Goal: Task Accomplishment & Management: Manage account settings

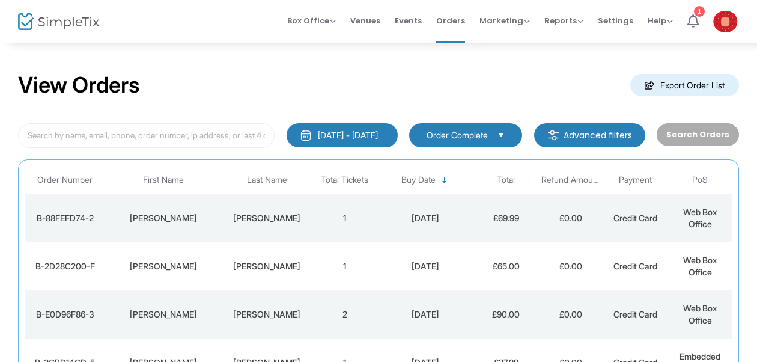
click at [252, 260] on div "Adam" at bounding box center [267, 266] width 85 height 12
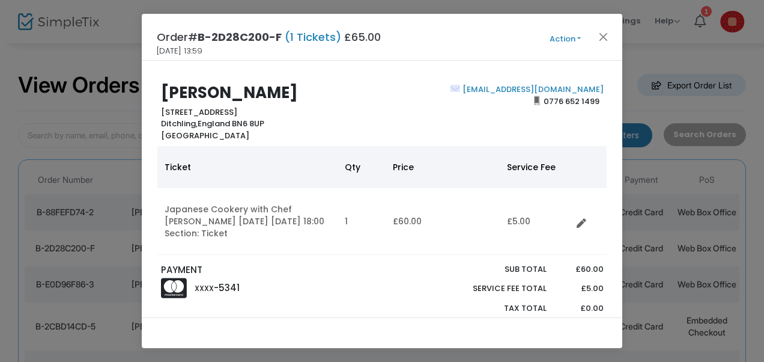
click at [572, 24] on div "Order# B-2D28C200-F (1 Tickets) £65.00 17/09/2025 13:59 Action Mark Admitted Ed…" at bounding box center [382, 37] width 480 height 47
click at [557, 86] on link "samadam99@gmail.com" at bounding box center [532, 88] width 144 height 11
click at [566, 37] on button "Action" at bounding box center [565, 38] width 72 height 13
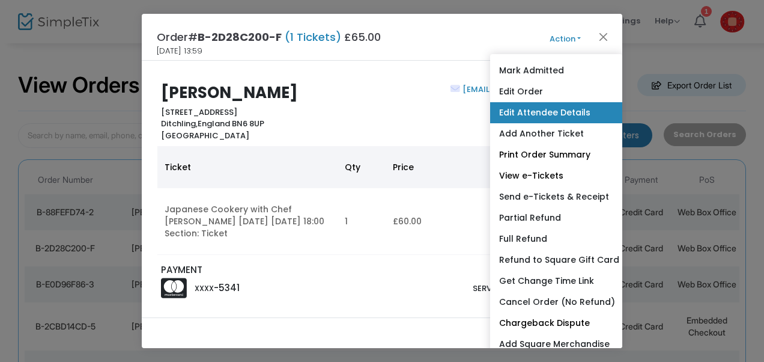
click at [543, 106] on link "Edit Attendee Details" at bounding box center [556, 112] width 132 height 21
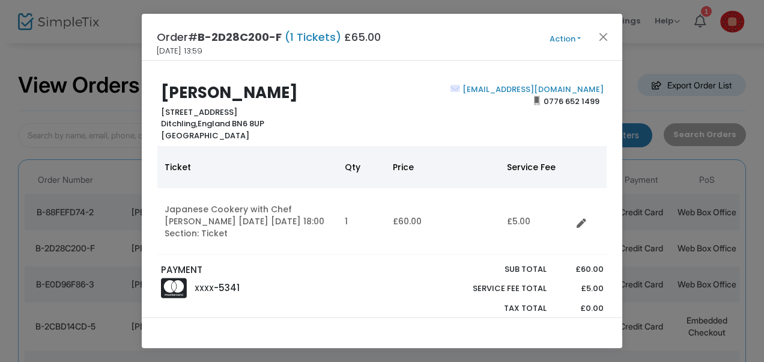
click at [572, 27] on div "Order# B-2D28C200-F (1 Tickets) £65.00 17/09/2025 13:59 Action Mark Admitted Ed…" at bounding box center [382, 37] width 480 height 47
click at [567, 44] on button "Action" at bounding box center [565, 38] width 72 height 13
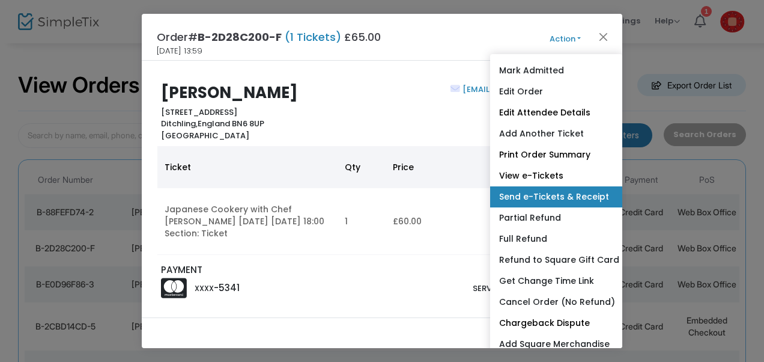
click at [543, 204] on link "Send e-Tickets & Receipt" at bounding box center [556, 196] width 132 height 21
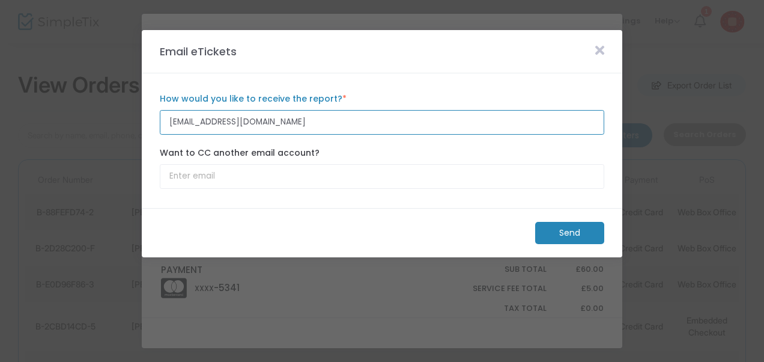
click at [217, 125] on input "samadam99@gmail.com" at bounding box center [382, 122] width 444 height 25
type input "samadam999@gmail.com"
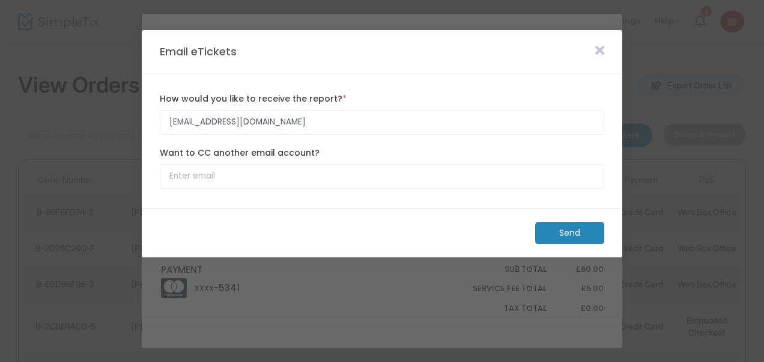
click at [566, 231] on m-button "Send" at bounding box center [569, 233] width 69 height 22
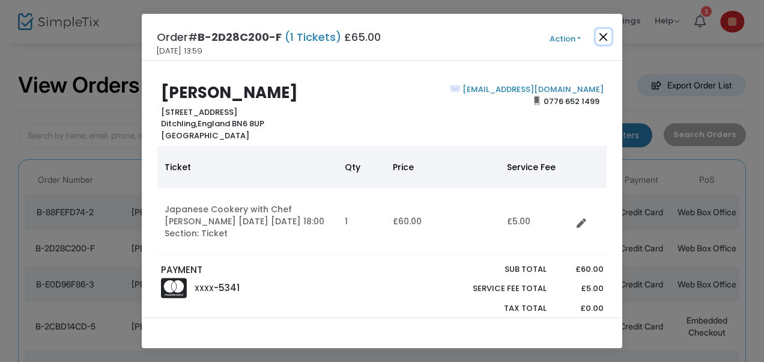
drag, startPoint x: 598, startPoint y: 34, endPoint x: 541, endPoint y: 46, distance: 58.3
click at [599, 34] on button "Close" at bounding box center [604, 37] width 16 height 16
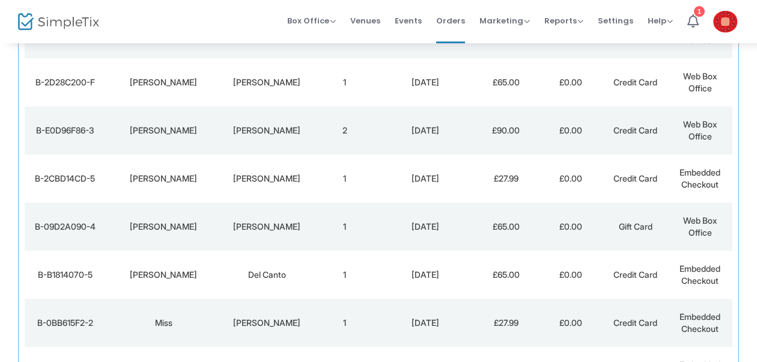
scroll to position [73, 0]
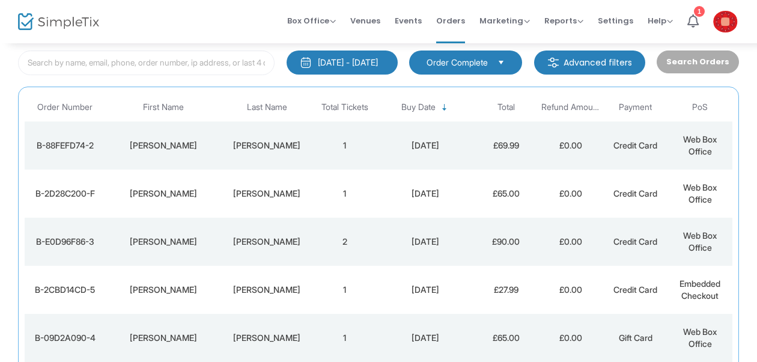
click at [243, 152] on td "Adam" at bounding box center [267, 145] width 91 height 48
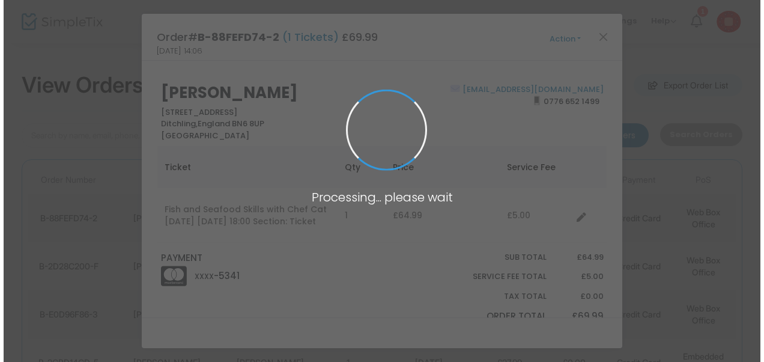
scroll to position [0, 0]
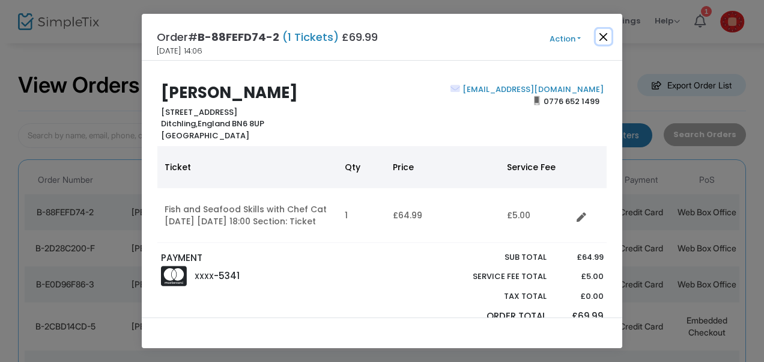
click at [605, 32] on button "Close" at bounding box center [604, 37] width 16 height 16
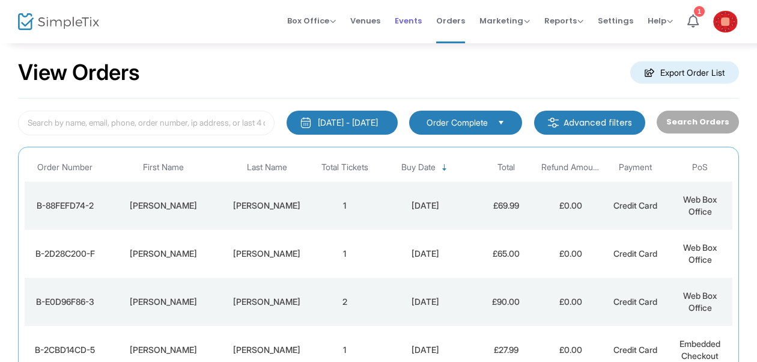
click at [419, 27] on span "Events" at bounding box center [408, 20] width 27 height 31
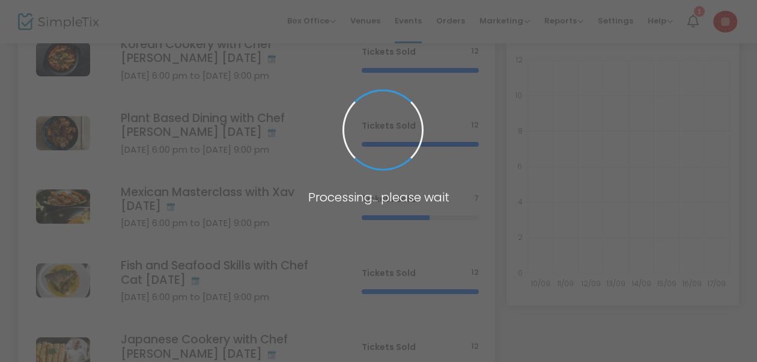
scroll to position [196, 0]
